Goal: Communication & Community: Answer question/provide support

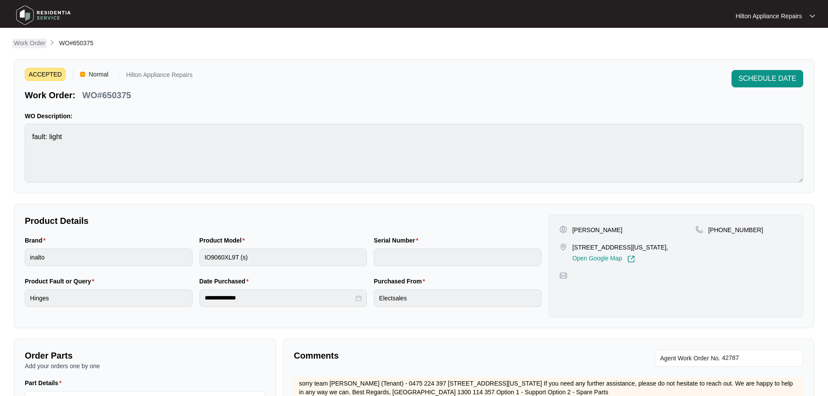
click at [23, 43] on p "Work Order" at bounding box center [29, 43] width 31 height 9
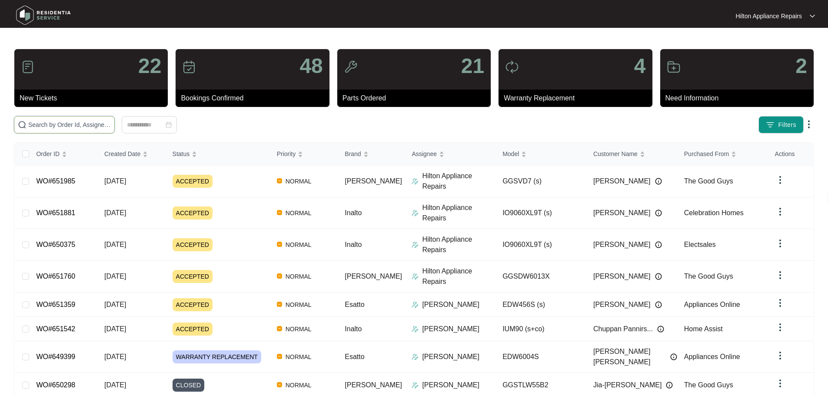
click at [104, 129] on input "text" at bounding box center [69, 125] width 83 height 10
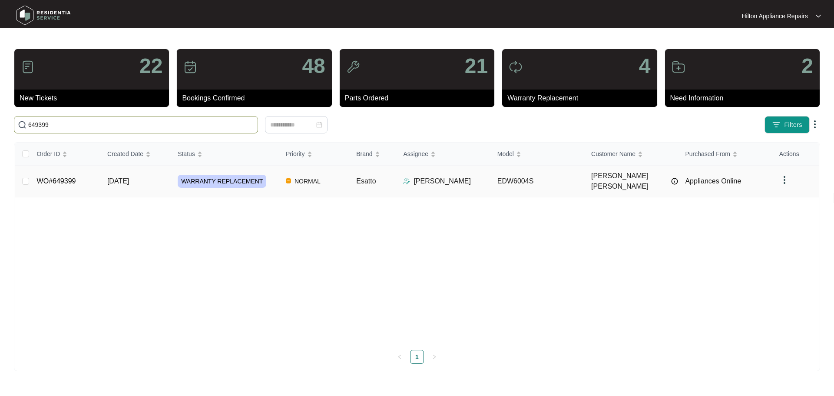
type input "649399"
click at [275, 183] on div "WARRANTY REPLACEMENT" at bounding box center [228, 181] width 101 height 13
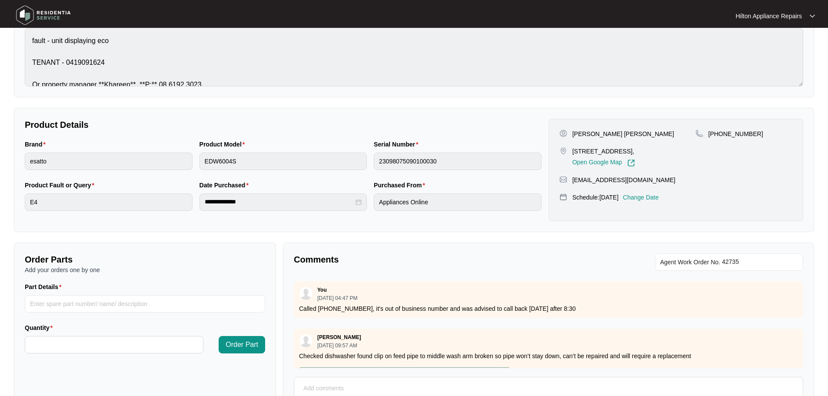
scroll to position [181, 0]
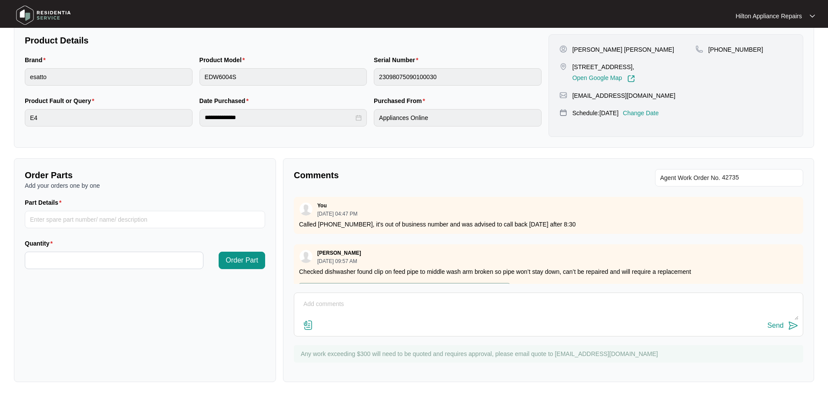
click at [377, 306] on textarea at bounding box center [549, 308] width 500 height 23
paste textarea "Hi [PERSON_NAME], We have attempted to make contact to schedule your appliance …"
click at [302, 303] on textarea "Hi [PERSON_NAME], We have attempted to make contact to schedule your appliance …" at bounding box center [549, 308] width 500 height 23
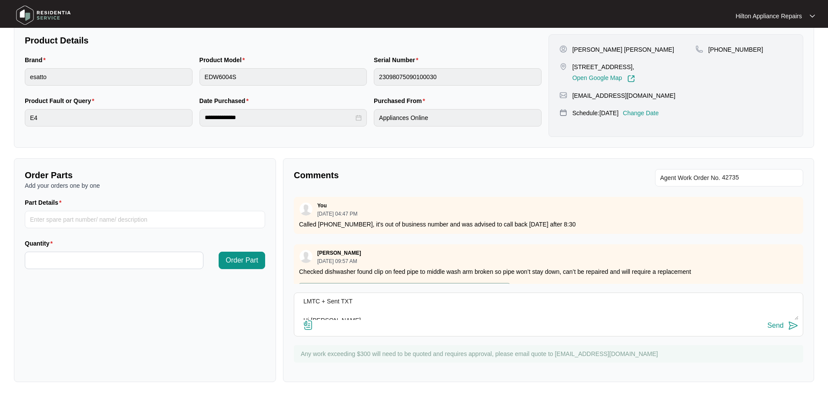
type textarea "LMTC + Sent TXT Hi [PERSON_NAME], We have attempted to make contact to schedule…"
click at [783, 328] on div "Send" at bounding box center [776, 326] width 16 height 8
